Goal: Task Accomplishment & Management: Use online tool/utility

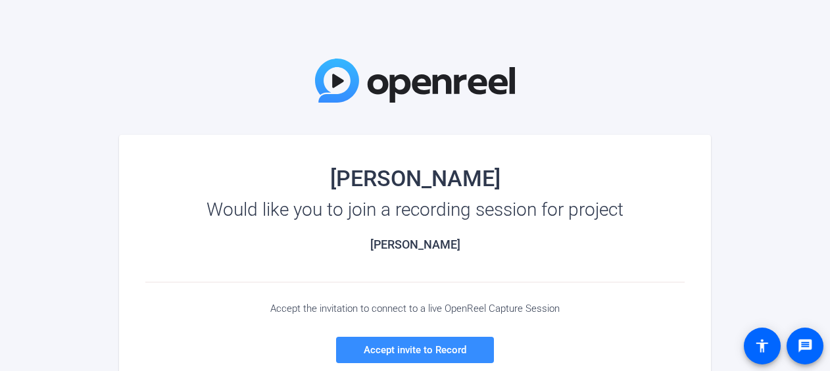
scroll to position [95, 0]
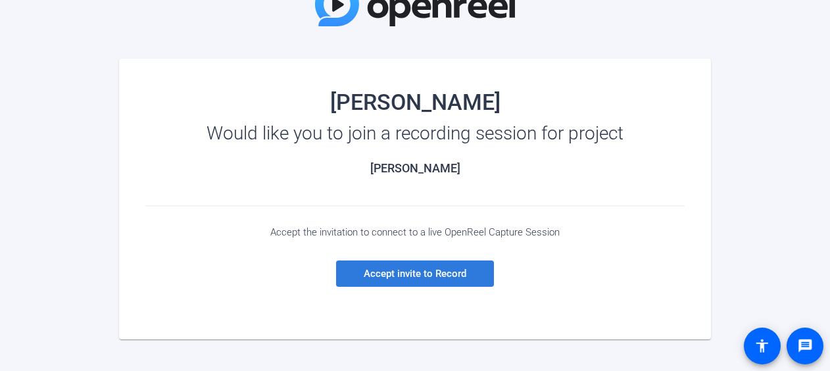
click at [452, 273] on span "Accept invite to Record" at bounding box center [415, 274] width 103 height 12
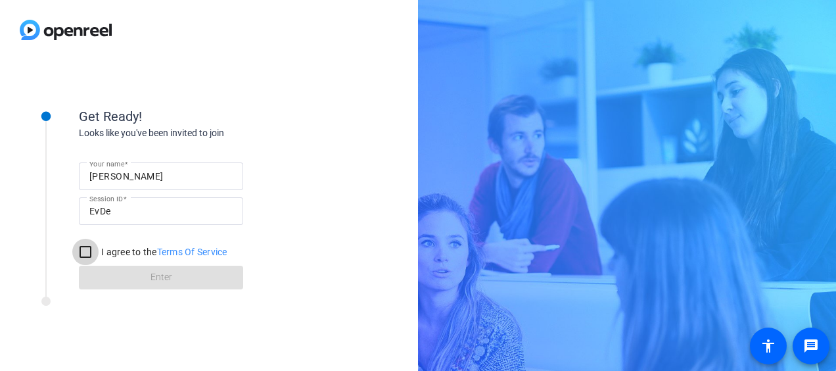
click at [89, 253] on input "I agree to the Terms Of Service" at bounding box center [85, 252] width 26 height 26
checkbox input "true"
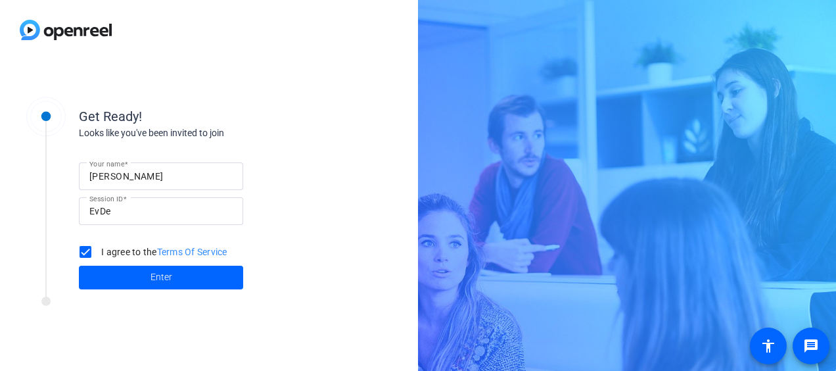
click at [163, 289] on span at bounding box center [161, 278] width 164 height 32
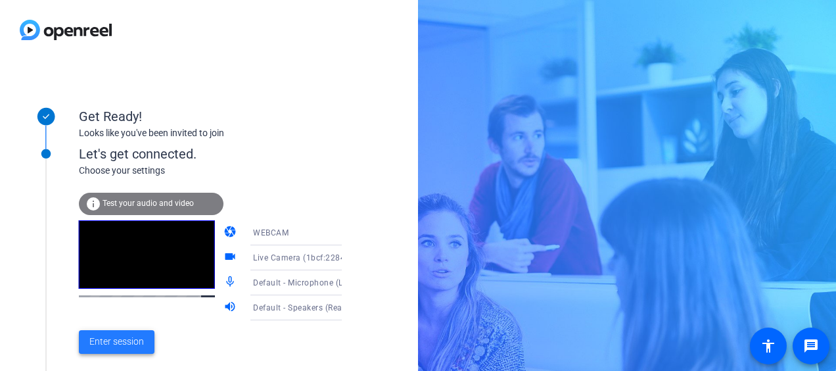
click at [108, 343] on span "Enter session" at bounding box center [116, 342] width 55 height 14
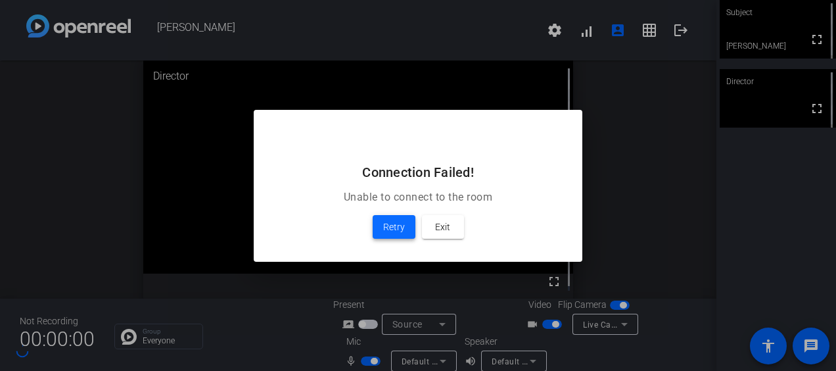
click at [392, 217] on span at bounding box center [394, 227] width 43 height 32
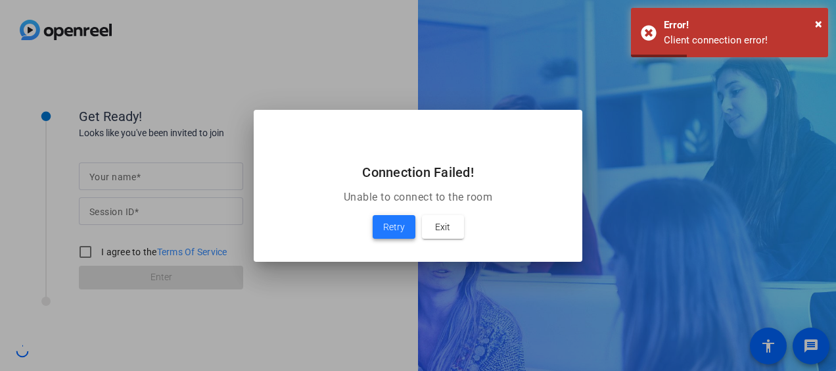
click at [395, 230] on span "Retry" at bounding box center [394, 227] width 22 height 16
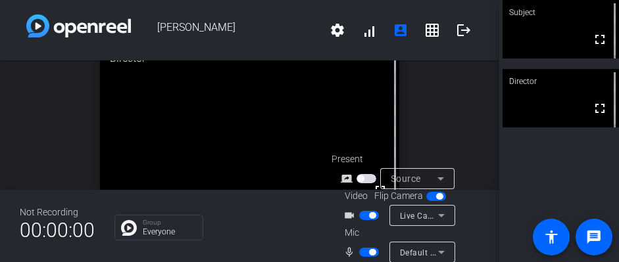
click at [162, 255] on div "Not Recording 00:00:00 Group Everyone Present screen_share_outline Source Video…" at bounding box center [249, 226] width 499 height 72
